Goal: Find specific page/section: Find specific page/section

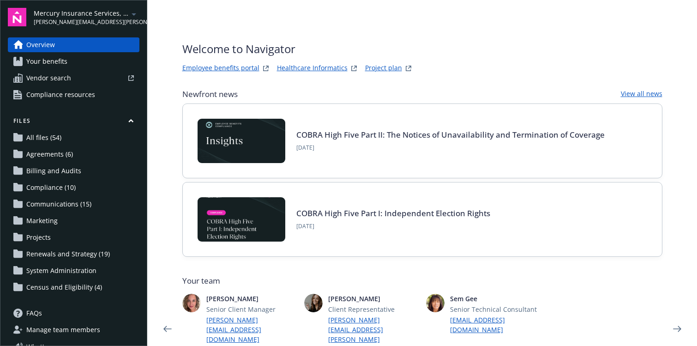
click at [102, 23] on span "paul.martinez@newfront.com" at bounding box center [81, 22] width 95 height 8
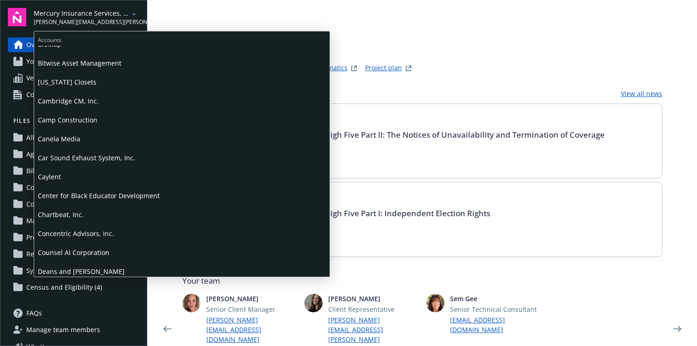
scroll to position [161, 0]
click at [74, 82] on span "California Closets" at bounding box center [182, 83] width 288 height 19
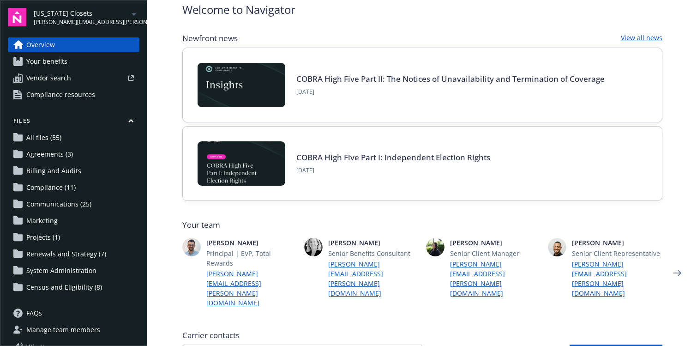
scroll to position [42, 0]
